Goal: Task Accomplishment & Management: Manage account settings

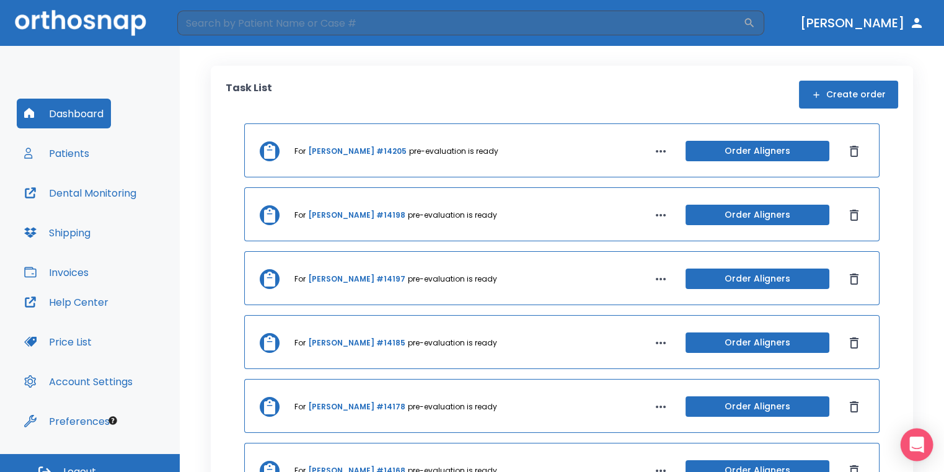
click at [921, 440] on icon "Open Intercom Messenger" at bounding box center [916, 444] width 14 height 16
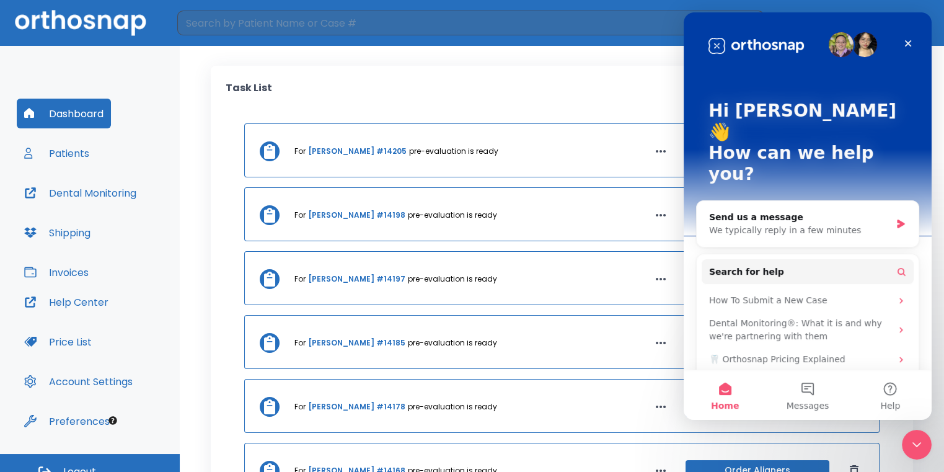
click at [589, 81] on div "Task List Create order" at bounding box center [562, 95] width 673 height 28
click at [656, 87] on div "Task List Create order" at bounding box center [562, 95] width 673 height 28
click at [923, 451] on div "Close Intercom Messenger" at bounding box center [915, 443] width 30 height 30
